Goal: Task Accomplishment & Management: Use online tool/utility

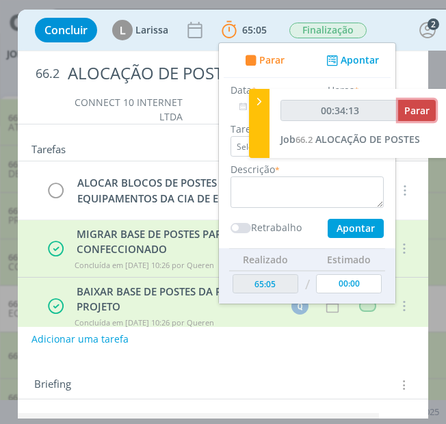
click at [403, 114] on button "Parar" at bounding box center [417, 110] width 38 height 21
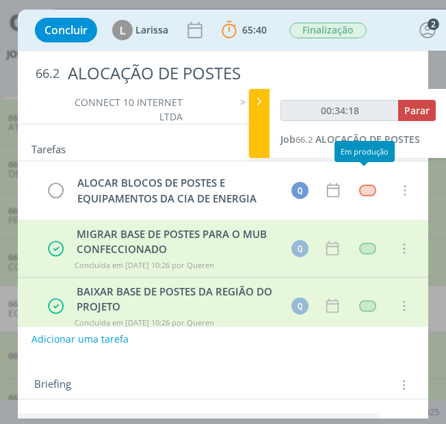
type input "00:35:00"
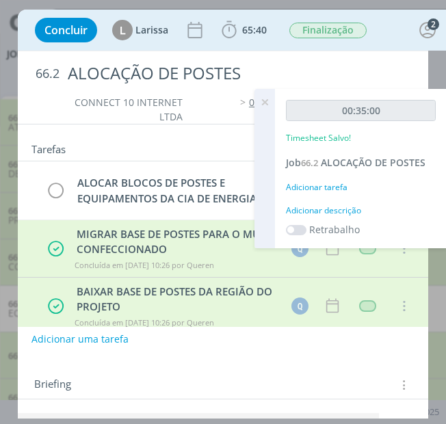
click at [320, 186] on div "Adicionar tarefa" at bounding box center [361, 187] width 150 height 12
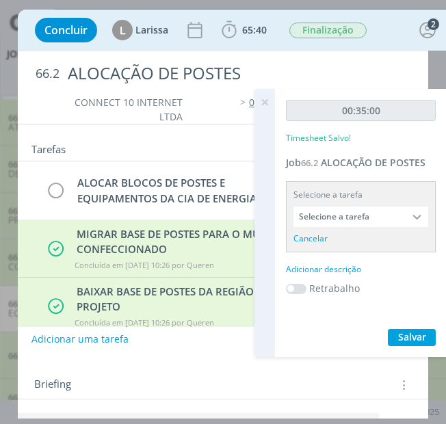
click at [391, 215] on input "Selecione a tarefa" at bounding box center [361, 217] width 135 height 21
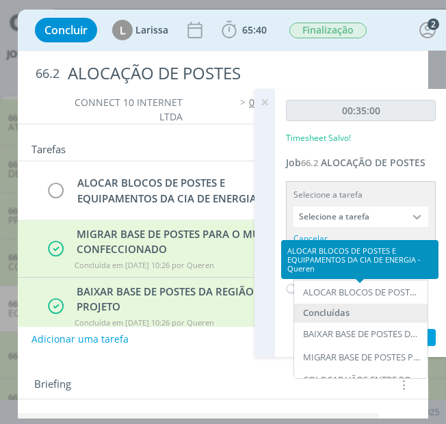
drag, startPoint x: 346, startPoint y: 287, endPoint x: 387, endPoint y: 315, distance: 50.7
click at [345, 287] on div "ALOCAR BLOCOS DE POSTES E EQUIPAMENTOS DA CIA DE ENERGIA - Queren" at bounding box center [362, 292] width 118 height 11
type input "ALOCAR BLOCOS DE POSTES E EQUIPAMENTOS DA CIA DE ENERGIA"
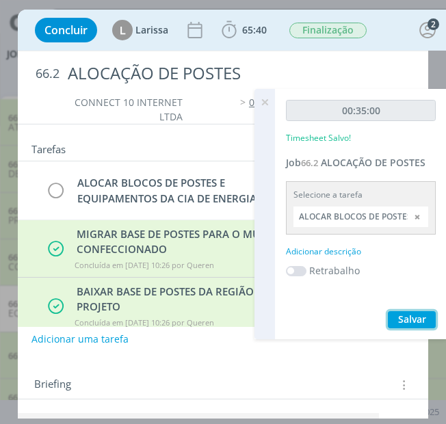
click at [413, 314] on span "Salvar" at bounding box center [412, 319] width 28 height 13
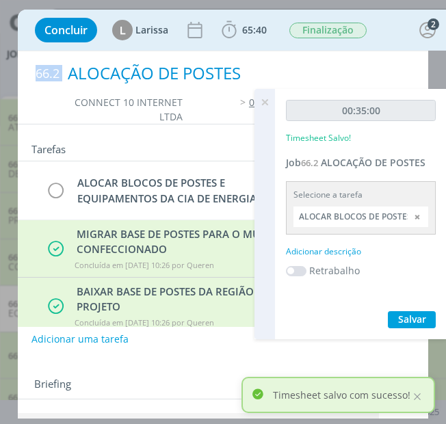
drag, startPoint x: 356, startPoint y: 49, endPoint x: 294, endPoint y: 59, distance: 63.1
click at [294, 59] on div "Concluir [PERSON_NAME] 65:40 Iniciar Apontar Data * [DATE] Horas * 00:00 Tarefa…" at bounding box center [223, 214] width 411 height 409
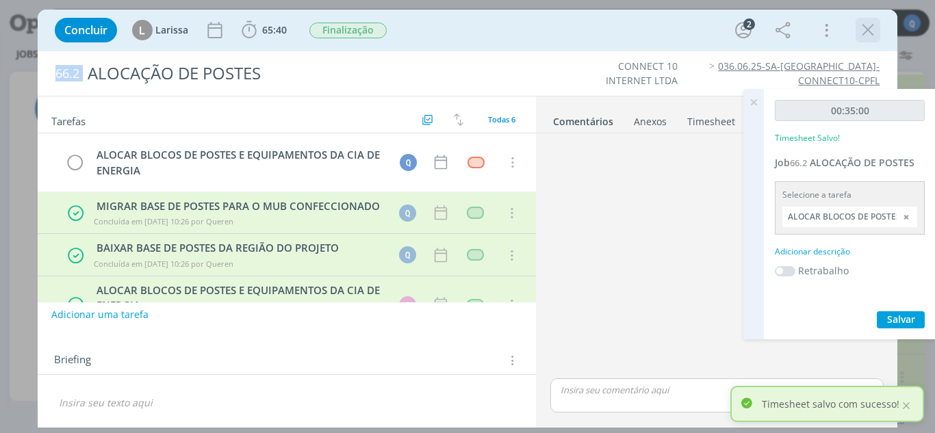
click at [877, 37] on button "dialog" at bounding box center [867, 30] width 21 height 21
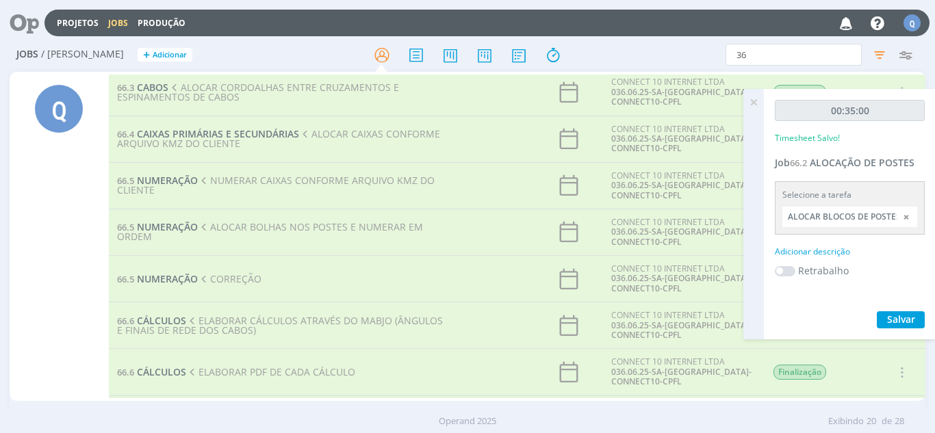
scroll to position [411, 0]
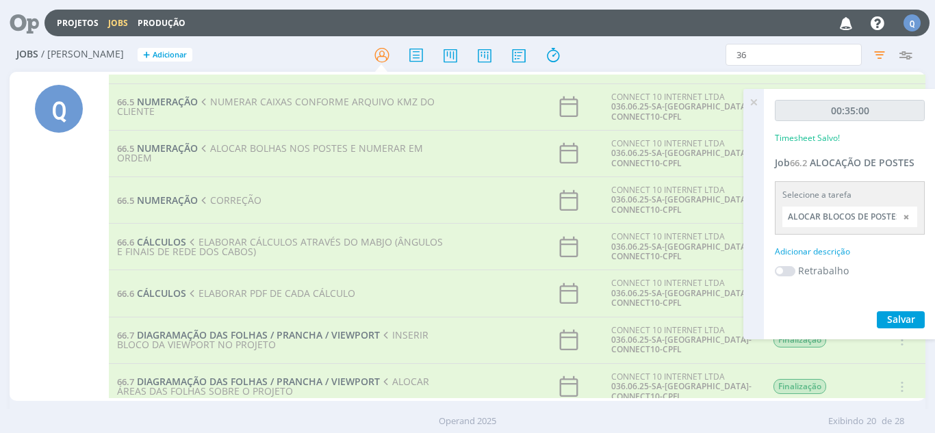
click at [148, 233] on td "66.6 CÁLCULOS ELABORAR CÁLCULOS ATRAVÉS DO MABJO (ÂNGULOS E FINAIS DE REDE DOS …" at bounding box center [280, 247] width 343 height 47
click at [157, 245] on span "ELABORAR CÁLCULOS ATRAVÉS DO MABJO (ÂNGULOS E FINAIS DE REDE DOS CABOS)" at bounding box center [280, 246] width 326 height 23
click at [161, 235] on td "66.6 CÁLCULOS ELABORAR CÁLCULOS ATRAVÉS DO MABJO (ÂNGULOS E FINAIS DE REDE DOS …" at bounding box center [280, 247] width 343 height 47
click at [166, 245] on span "ELABORAR CÁLCULOS ATRAVÉS DO MABJO (ÂNGULOS E FINAIS DE REDE DOS CABOS)" at bounding box center [280, 246] width 326 height 23
click at [166, 237] on span "CÁLCULOS" at bounding box center [161, 241] width 49 height 13
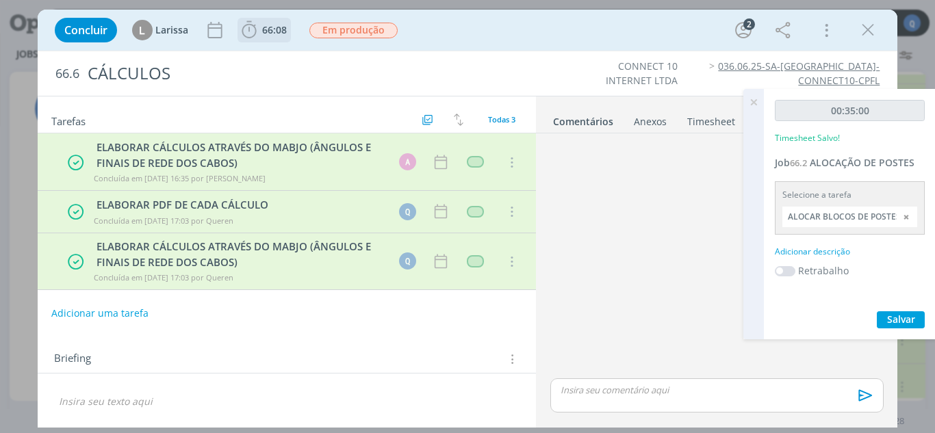
click at [276, 28] on span "66:08" at bounding box center [274, 29] width 25 height 13
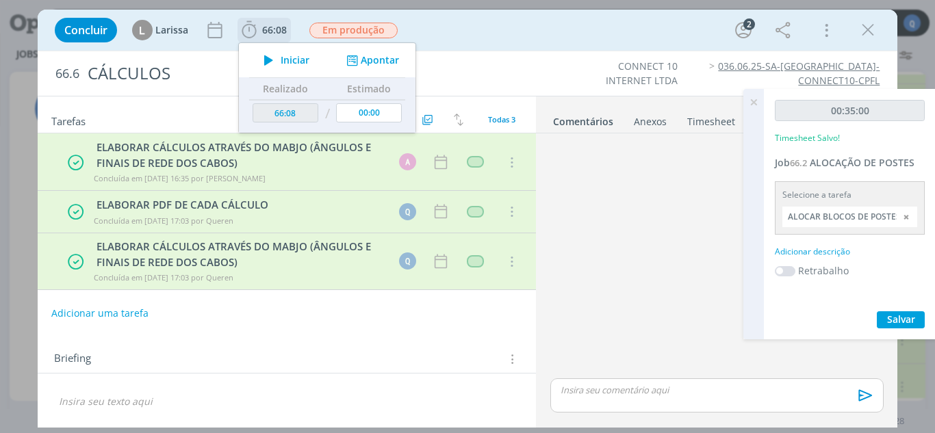
click at [294, 62] on span "Iniciar" at bounding box center [295, 60] width 29 height 10
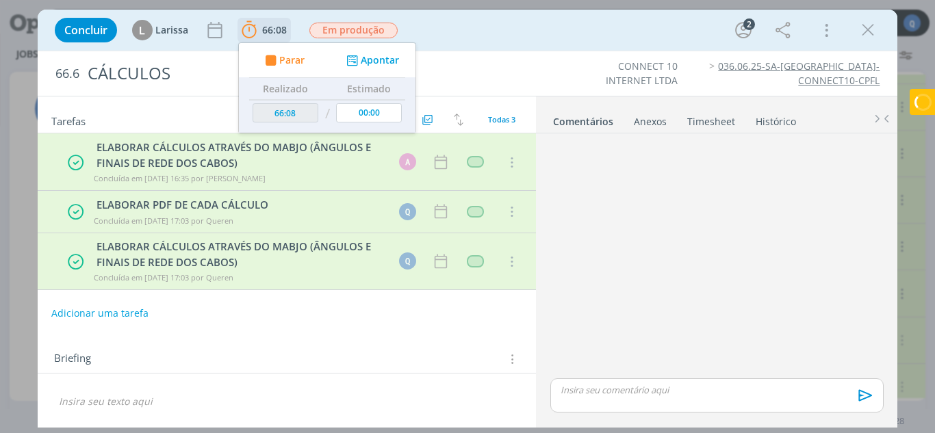
click at [369, 60] on button "Apontar" at bounding box center [371, 60] width 57 height 14
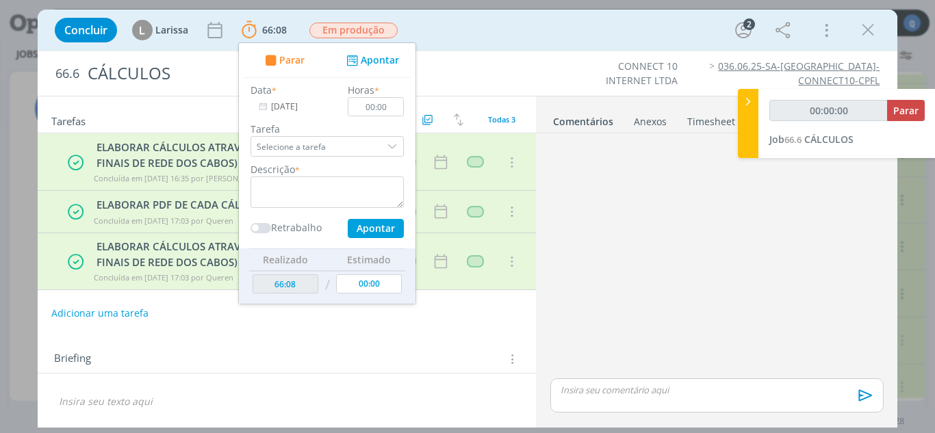
drag, startPoint x: 480, startPoint y: 253, endPoint x: 479, endPoint y: 260, distance: 7.0
click at [480, 254] on td "dialog" at bounding box center [475, 261] width 25 height 21
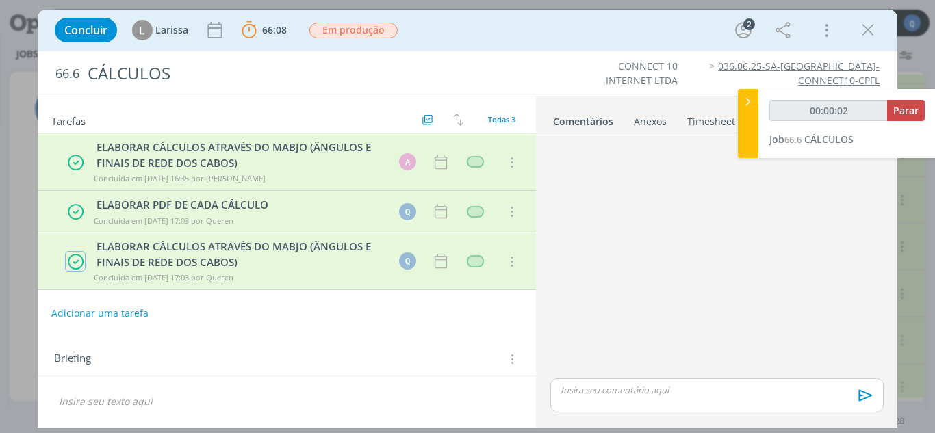
click at [82, 260] on icon "dialog" at bounding box center [75, 262] width 17 height 18
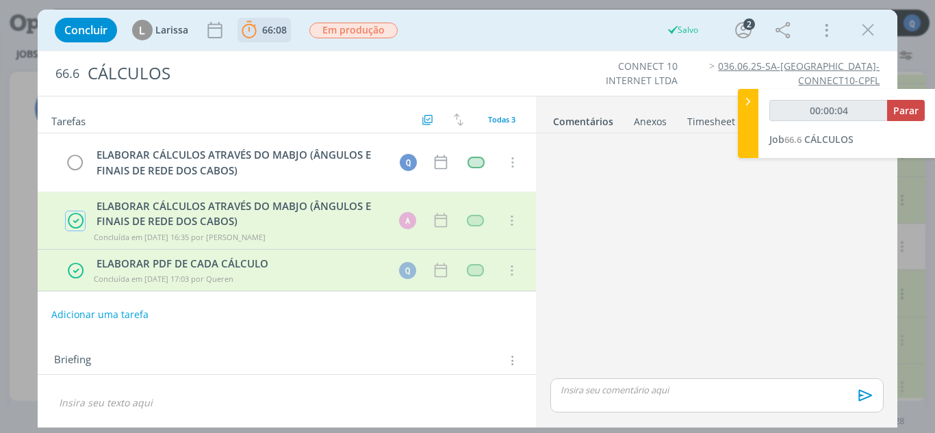
click at [268, 34] on span "66:08" at bounding box center [274, 29] width 25 height 13
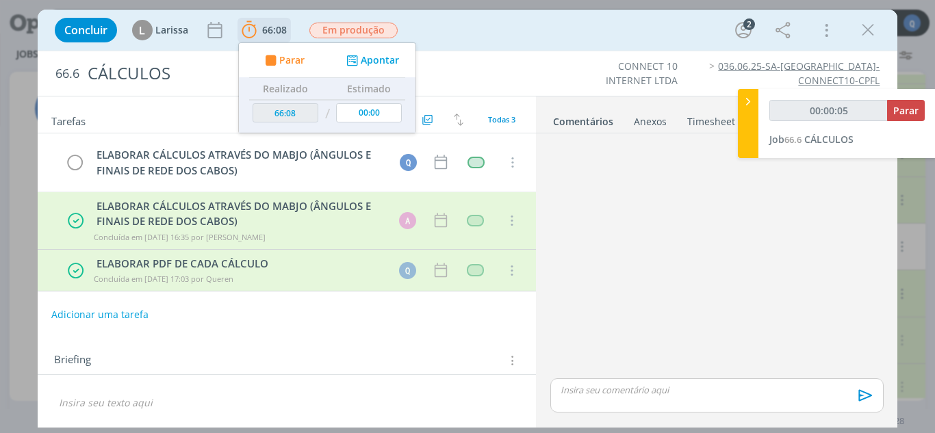
click at [383, 69] on div "Parar Apontar" at bounding box center [327, 60] width 177 height 34
click at [389, 54] on button "Apontar" at bounding box center [371, 60] width 57 height 14
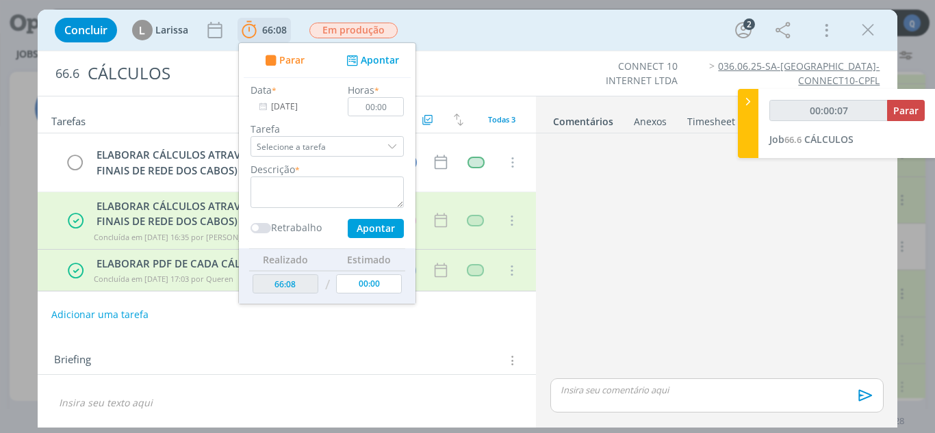
click at [396, 144] on div "dialog" at bounding box center [393, 146] width 21 height 21
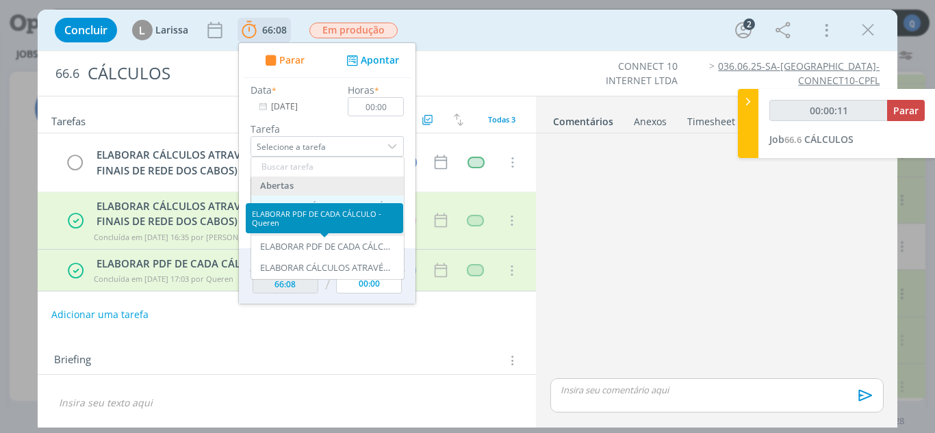
type input "00:00:12"
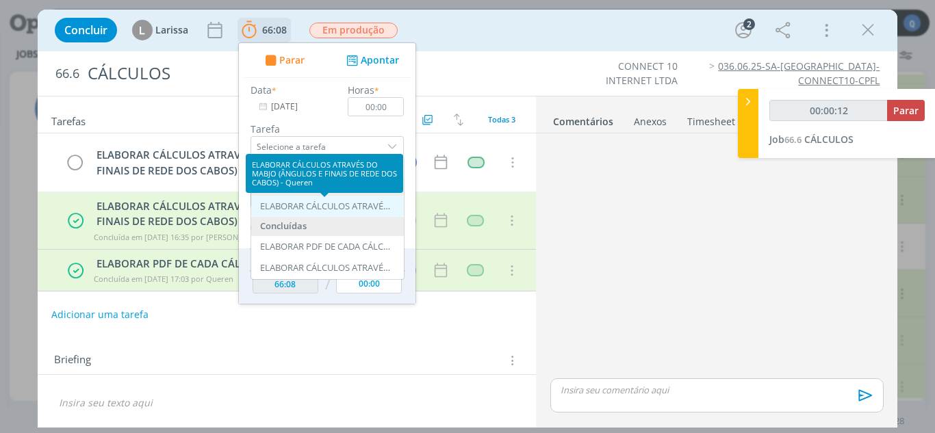
click at [311, 203] on div "ELABORAR CÁLCULOS ATRAVÉS DO MABJO (ÂNGULOS E FINAIS DE REDE DOS CABOS) - Queren" at bounding box center [325, 206] width 130 height 11
type input "ELABORAR CÁLCULOS ATRAVÉS DO MABJO (ÂNGULOS E FINAIS DE REDE DOS CABOS)"
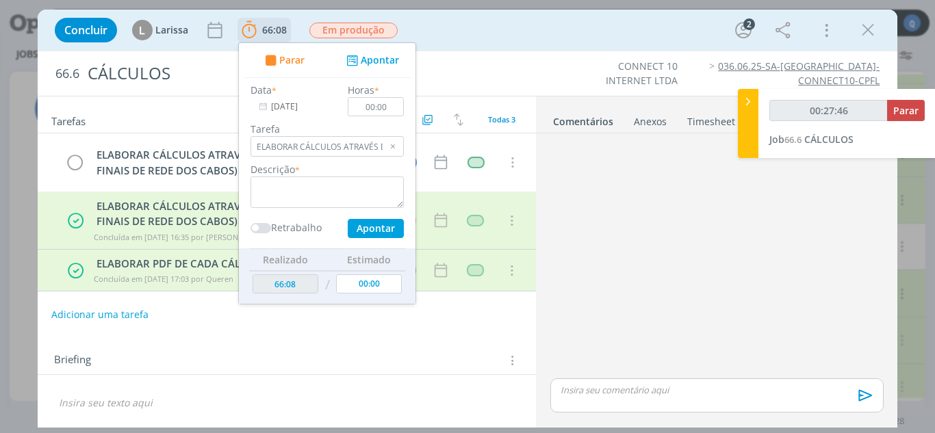
type input "00:28:46"
